Goal: Check status: Check status

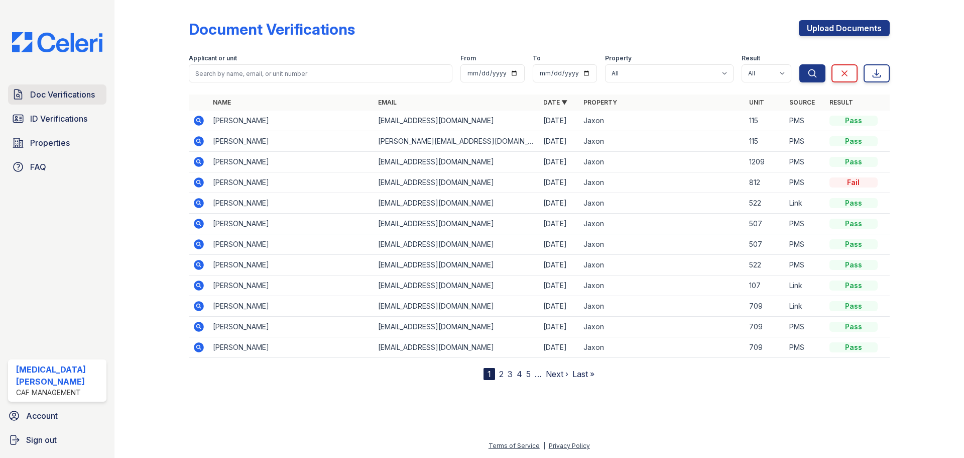
click at [90, 95] on span "Doc Verifications" at bounding box center [62, 94] width 65 height 12
click at [197, 182] on icon at bounding box center [199, 182] width 12 height 12
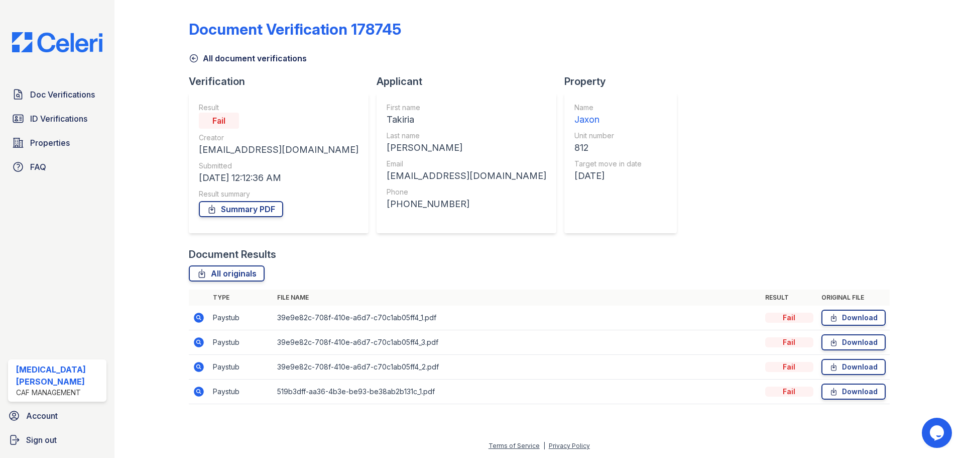
click at [198, 318] on icon at bounding box center [198, 316] width 3 height 3
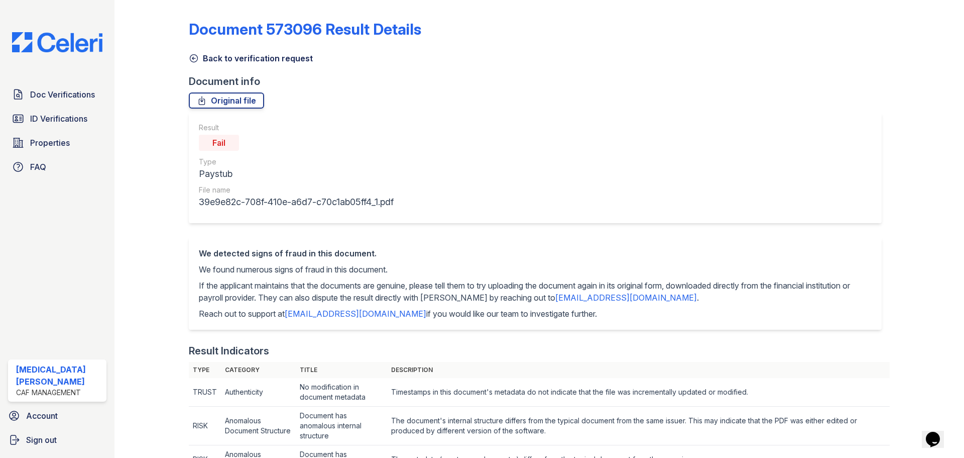
click at [190, 59] on icon at bounding box center [194, 58] width 10 height 10
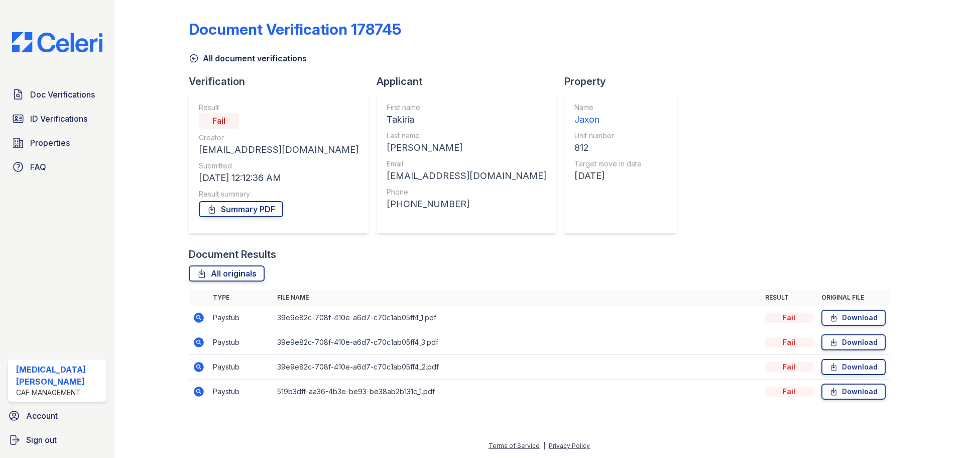
click at [197, 317] on icon at bounding box center [199, 317] width 12 height 12
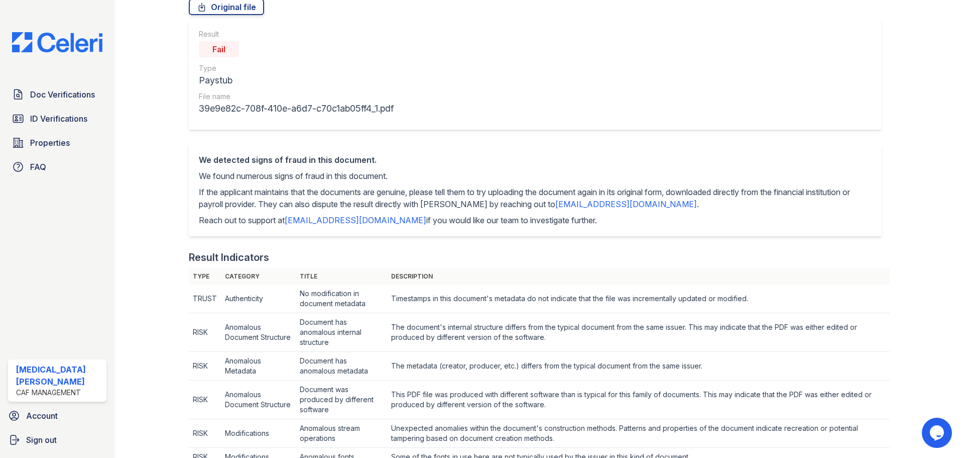
scroll to position [100, 0]
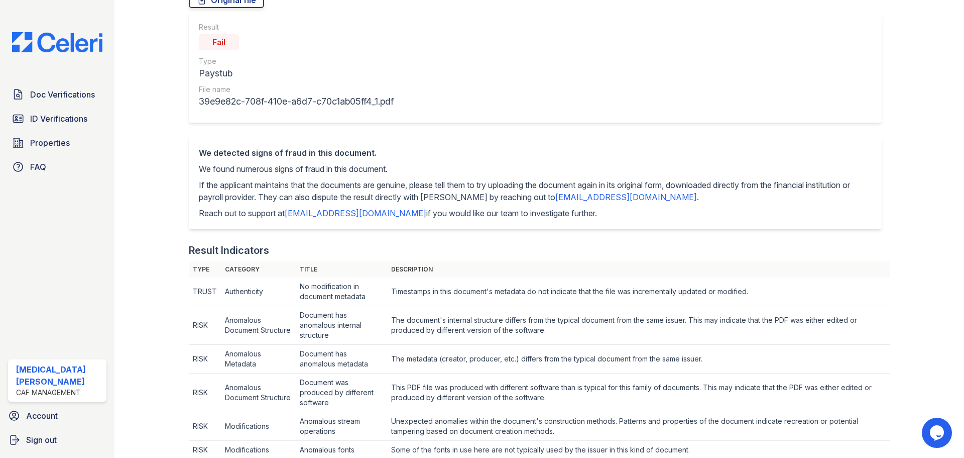
click at [148, 224] on div at bounding box center [160, 458] width 58 height 1108
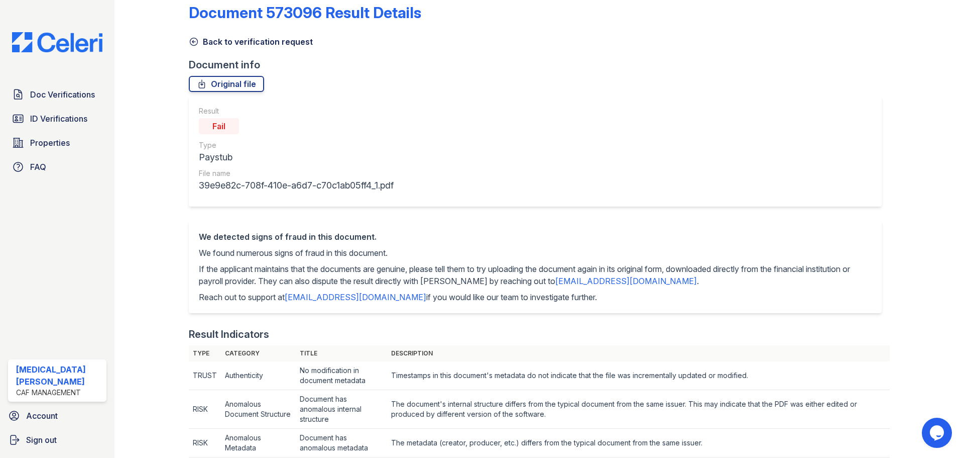
scroll to position [0, 0]
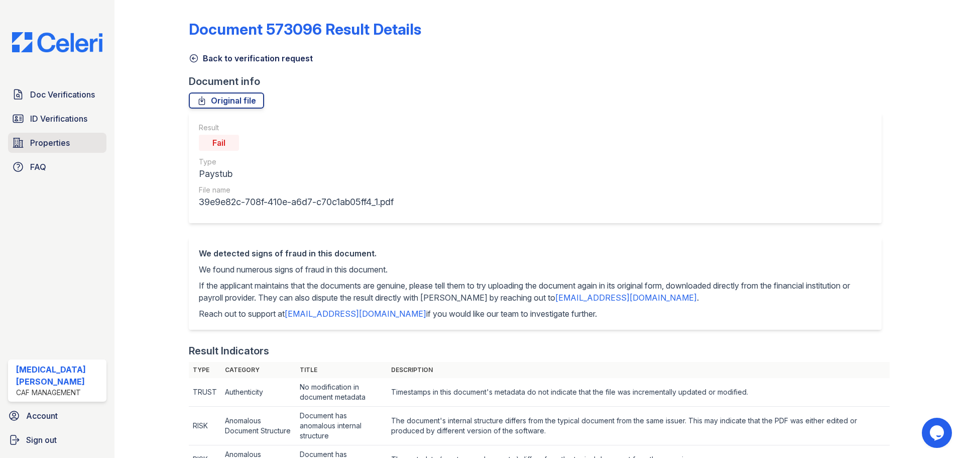
drag, startPoint x: 68, startPoint y: 143, endPoint x: 75, endPoint y: 148, distance: 9.1
click at [68, 143] on span "Properties" at bounding box center [50, 143] width 40 height 12
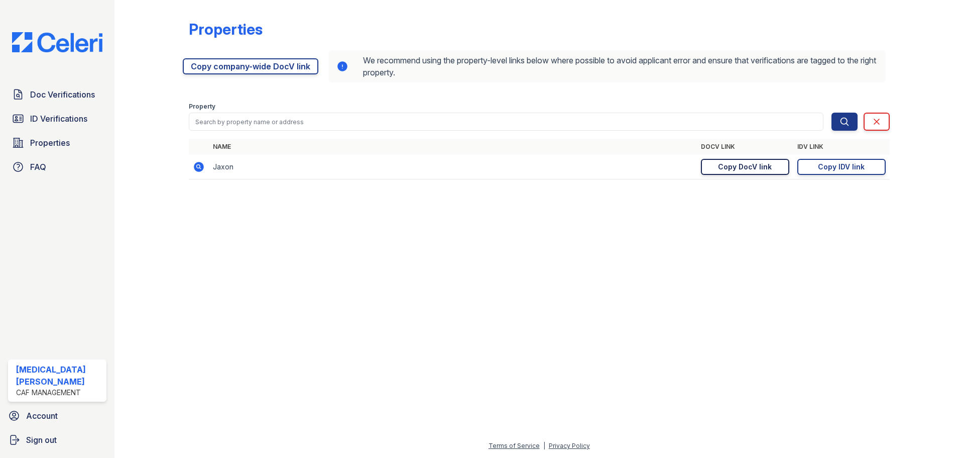
click at [758, 167] on div "Copy DocV link" at bounding box center [745, 167] width 54 height 10
click at [84, 112] on span "ID Verifications" at bounding box center [58, 118] width 57 height 12
